Goal: Task Accomplishment & Management: Manage account settings

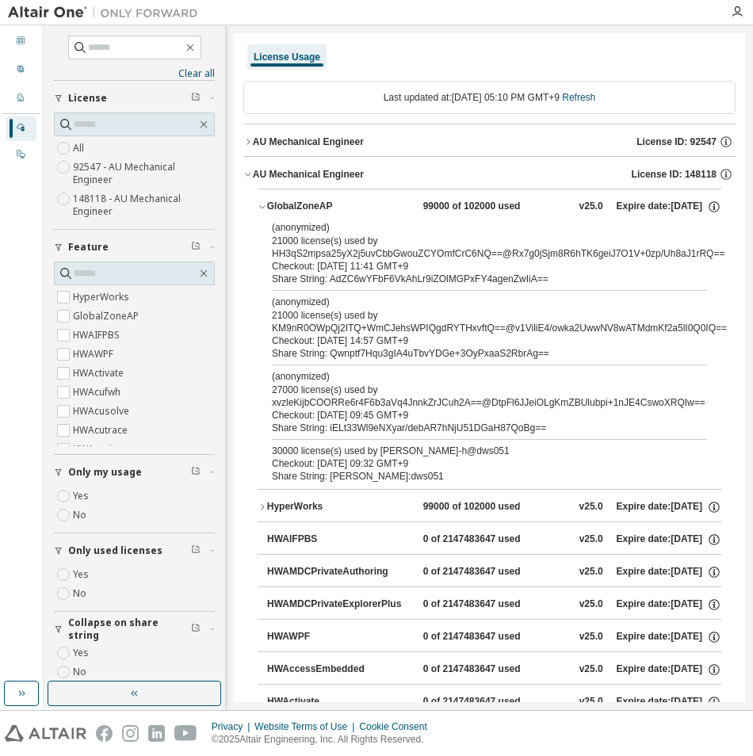
scroll to position [12, 0]
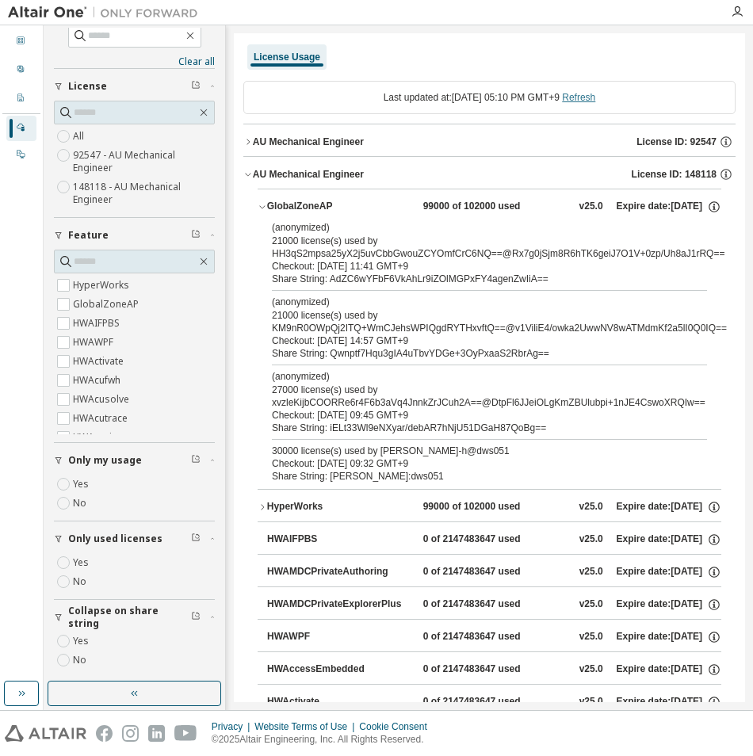
click at [595, 99] on link "Refresh" at bounding box center [578, 97] width 33 height 11
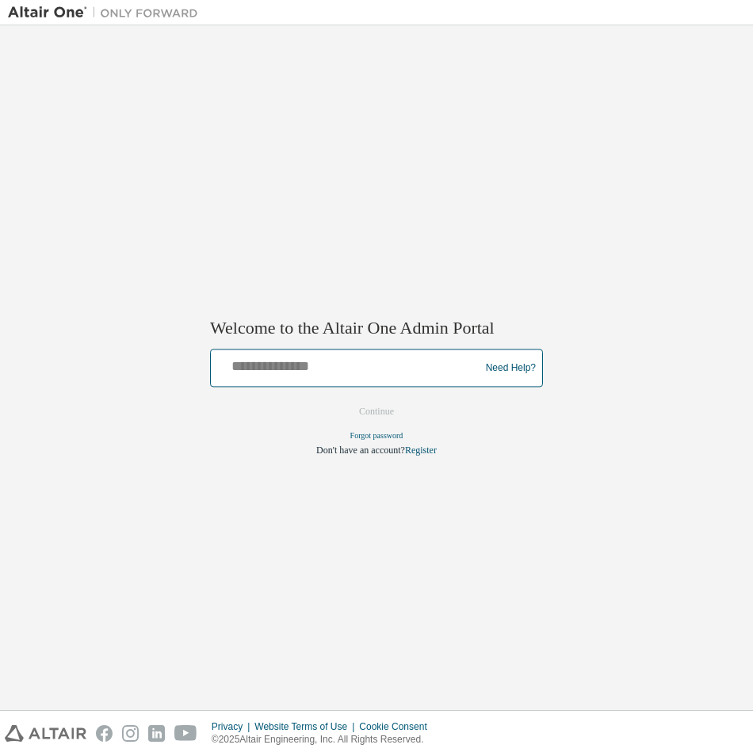
click at [336, 360] on input "text" at bounding box center [347, 365] width 261 height 23
type input "**********"
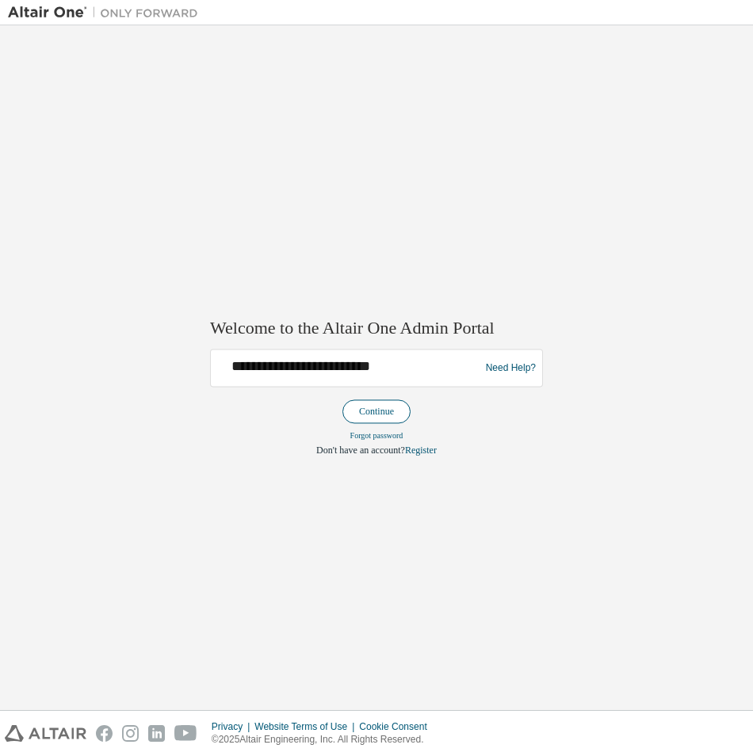
click at [395, 412] on button "Continue" at bounding box center [376, 412] width 68 height 24
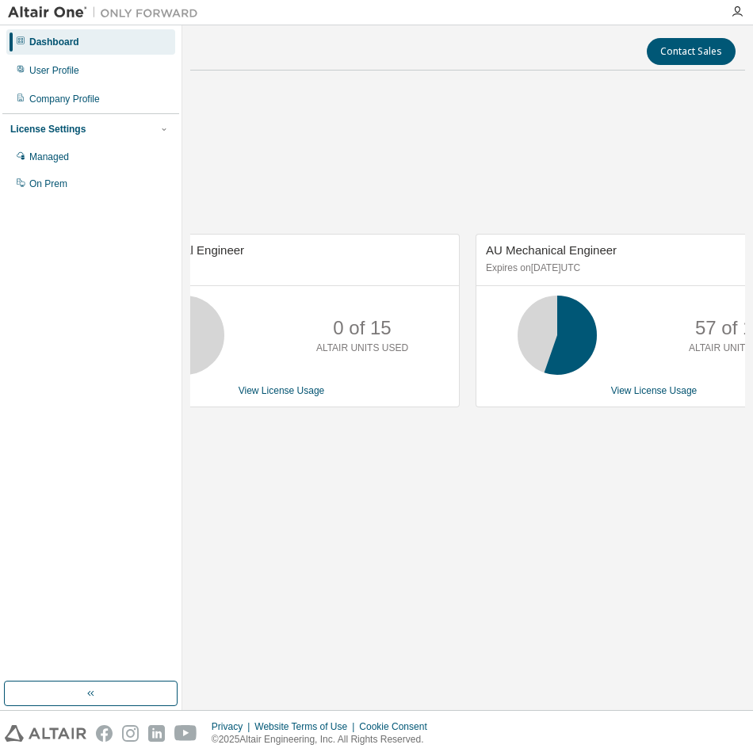
click at [298, 592] on div "Contact Sales AU Mechanical Engineer No Expiration 0 of 15 ALTAIR UNITS USED Vi…" at bounding box center [467, 367] width 555 height 669
click at [126, 686] on button "button" at bounding box center [91, 693] width 174 height 25
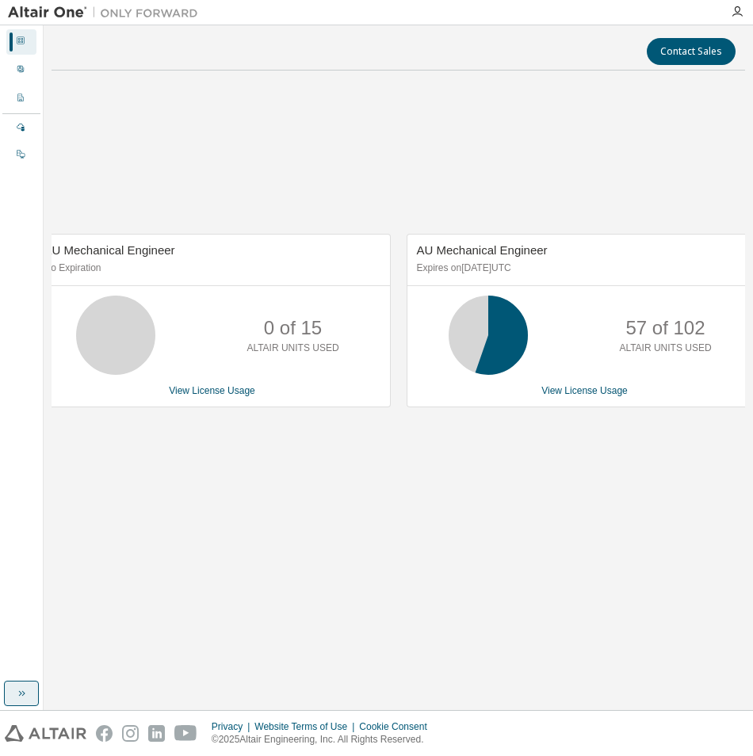
click at [24, 697] on icon "button" at bounding box center [21, 693] width 13 height 13
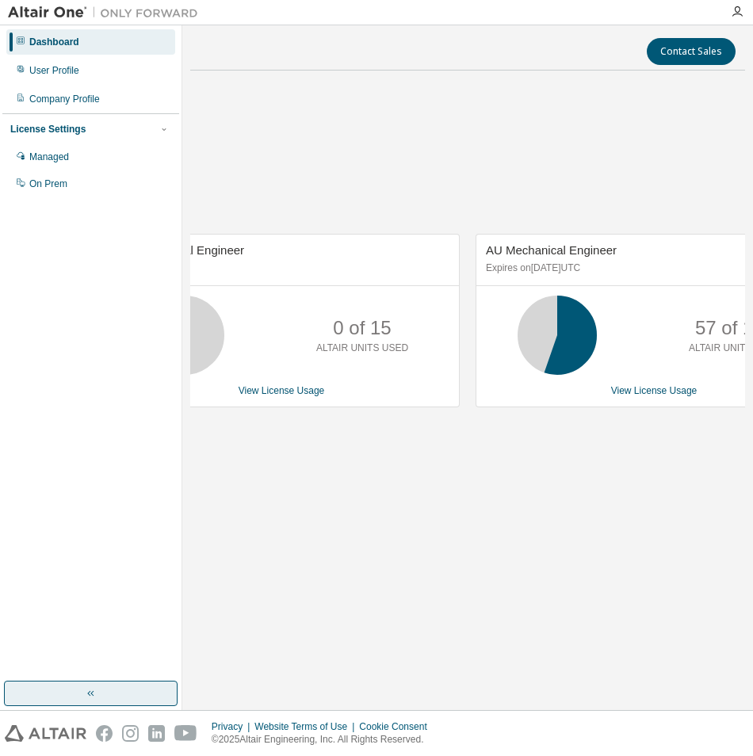
click at [641, 399] on div "AU Mechanical Engineer Expires on [DATE] UTC 57 of 102 ALTAIR UNITS USED View L…" at bounding box center [654, 320] width 357 height 173
click at [647, 392] on link "View License Usage" at bounding box center [654, 390] width 86 height 11
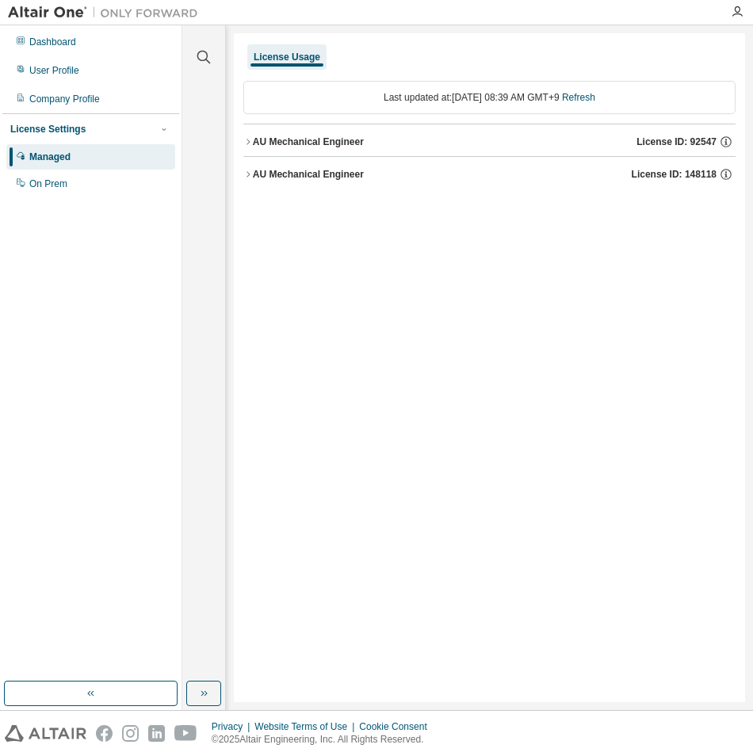
click at [110, 692] on button "button" at bounding box center [91, 693] width 174 height 25
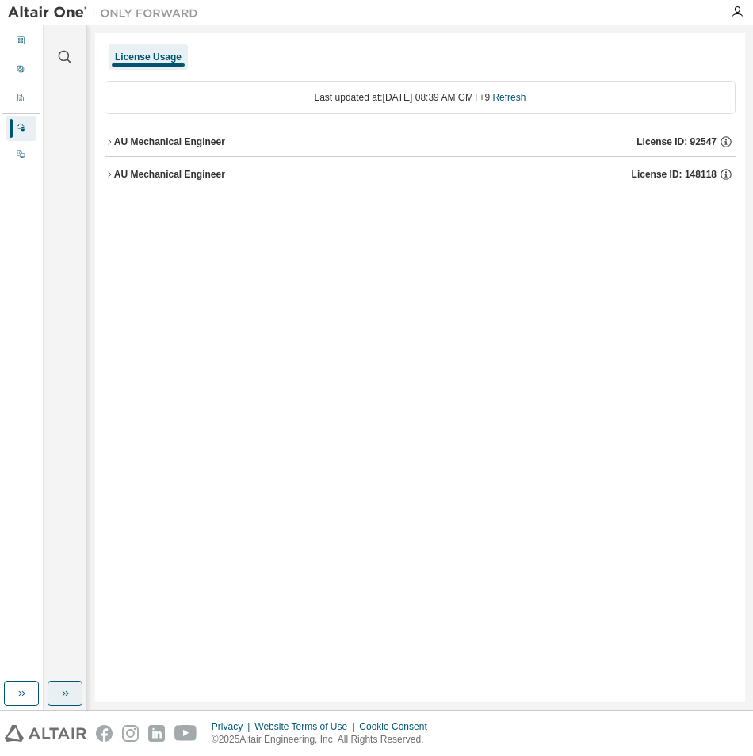
click at [68, 693] on icon "button" at bounding box center [65, 693] width 13 height 13
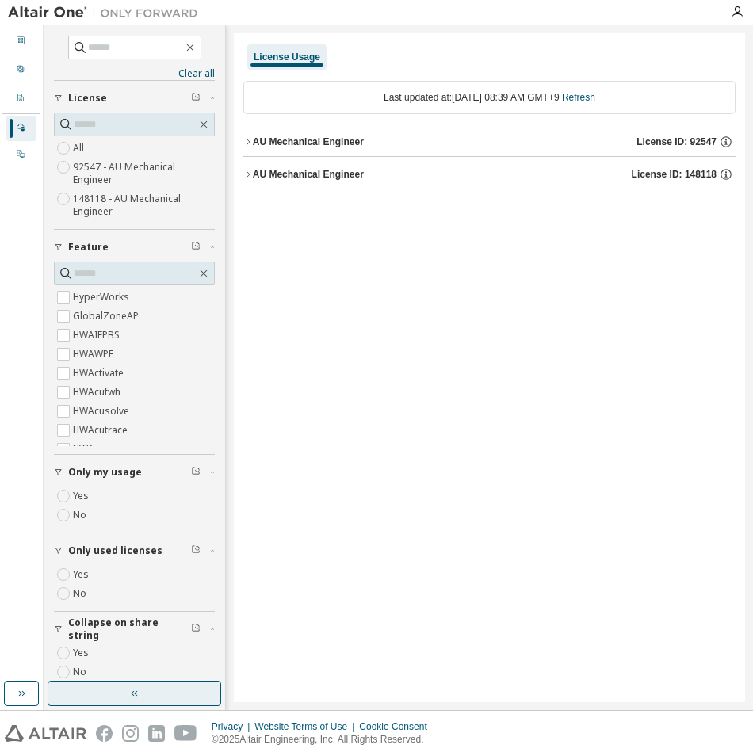
click at [310, 163] on button "AU Mechanical Engineer License ID: 148118" at bounding box center [489, 174] width 492 height 35
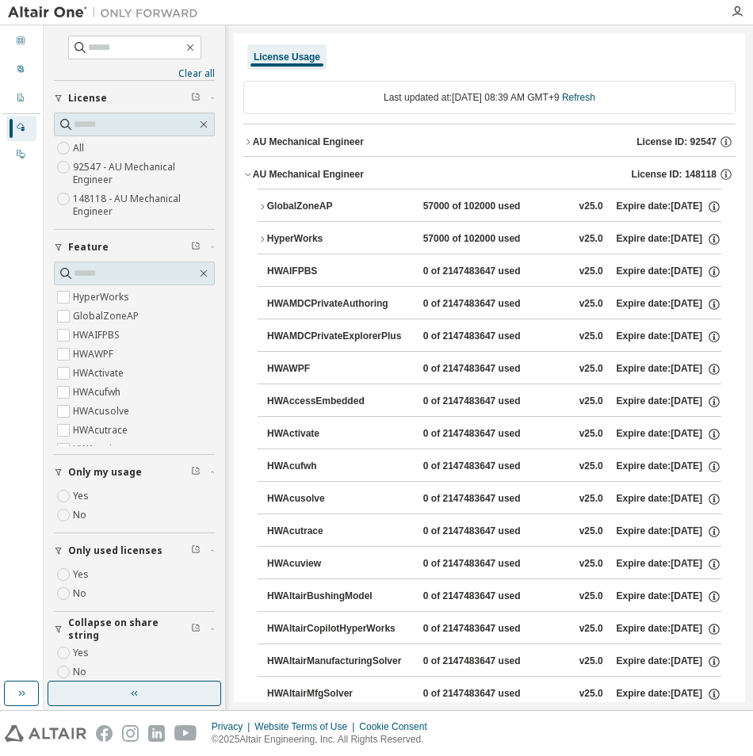
click at [301, 208] on div "GlobalZoneAP" at bounding box center [338, 207] width 143 height 14
